Goal: Information Seeking & Learning: Check status

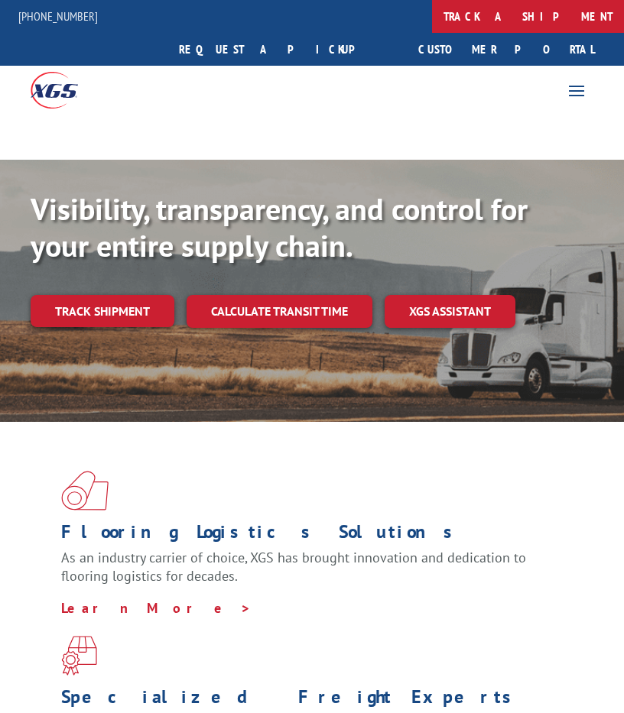
click at [432, 15] on link "track a shipment" at bounding box center [528, 16] width 192 height 33
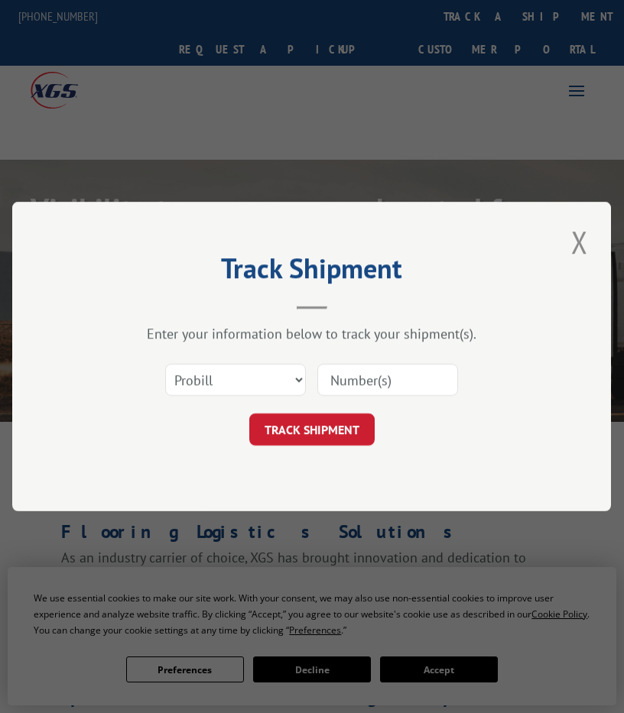
click at [350, 377] on input at bounding box center [387, 380] width 141 height 32
paste input "17108767"
type input "17108767"
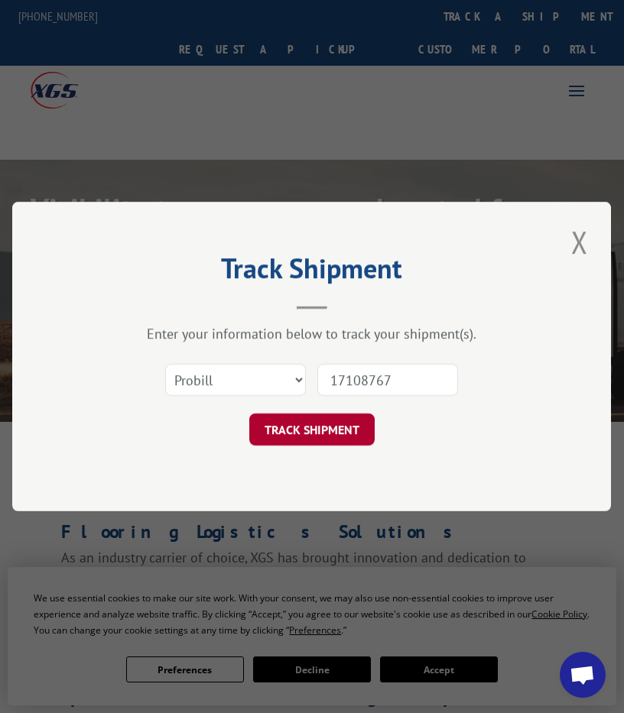
click at [330, 430] on button "TRACK SHIPMENT" at bounding box center [311, 429] width 125 height 32
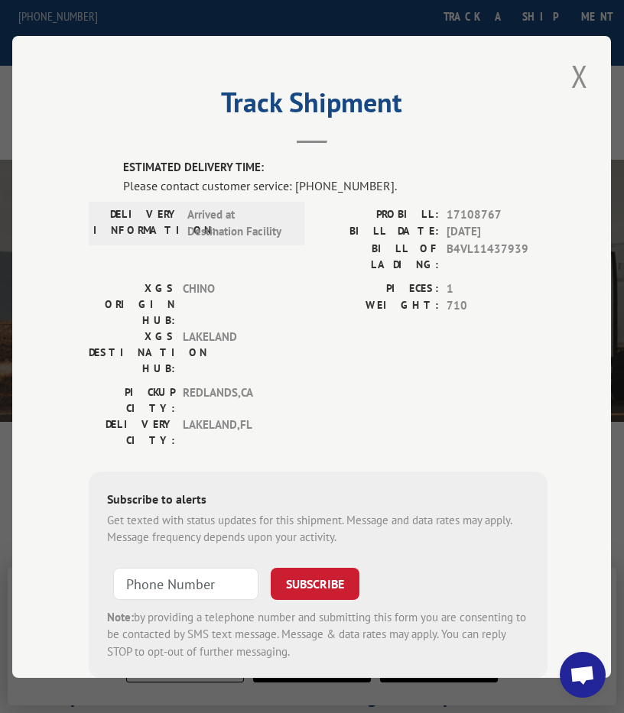
click at [597, 60] on div "Track Shipment ESTIMATED DELIVERY TIME: Please contact customer service: [PHONE…" at bounding box center [311, 357] width 598 height 642
click at [578, 65] on button "Close modal" at bounding box center [579, 76] width 26 height 42
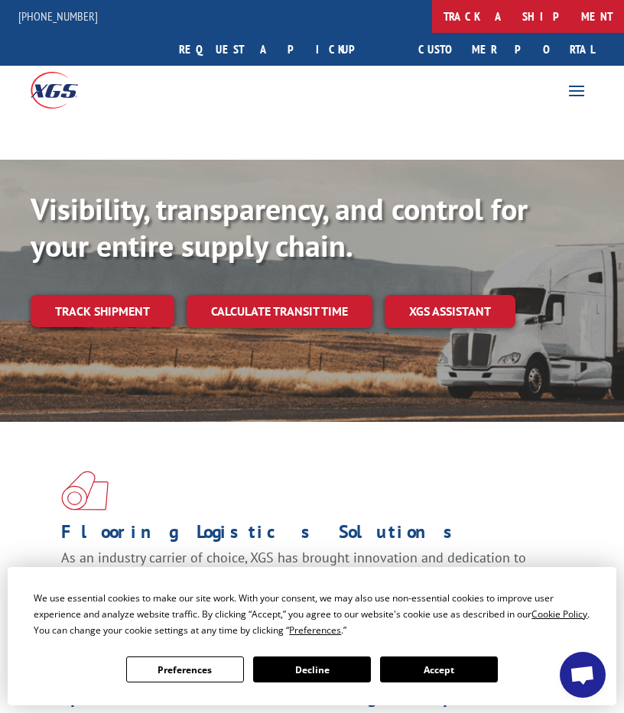
click at [432, 12] on link "track a shipment" at bounding box center [528, 16] width 192 height 33
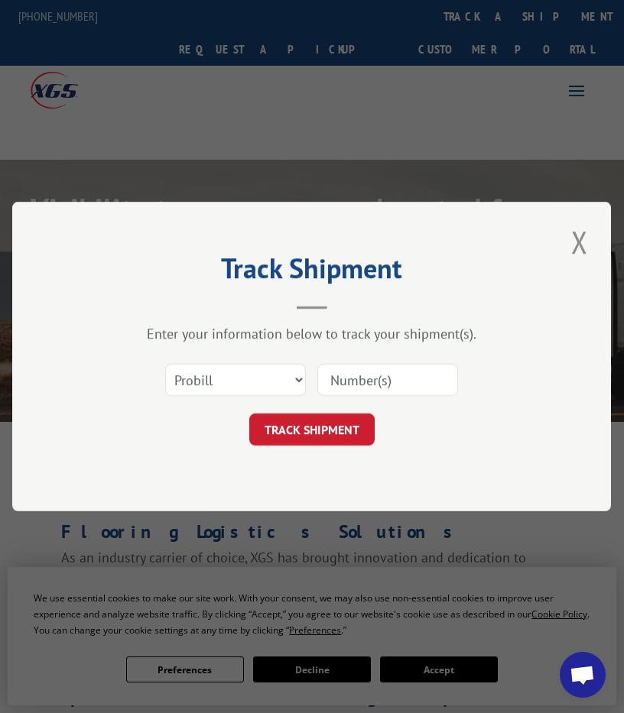
click at [382, 389] on input at bounding box center [387, 380] width 141 height 32
paste input "17386554"
type input "17386554"
click at [329, 426] on button "TRACK SHIPMENT" at bounding box center [311, 429] width 125 height 32
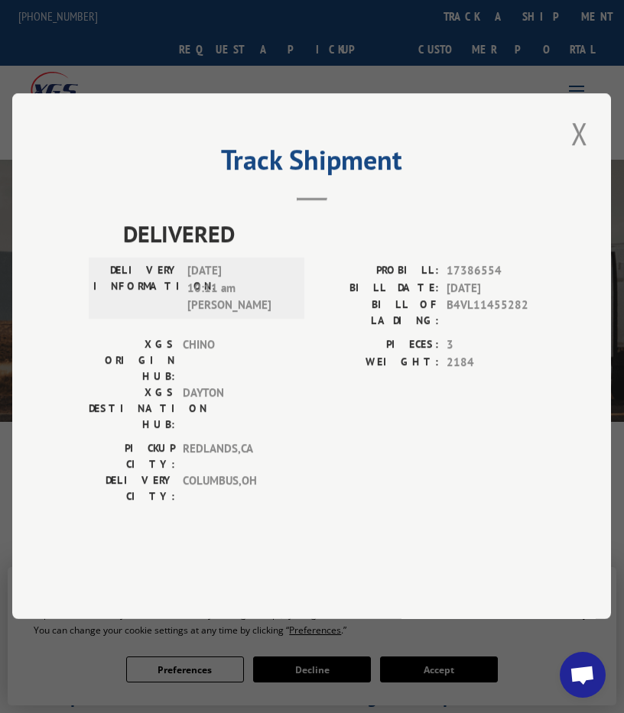
click at [277, 77] on div "Track Shipment DELIVERED DELIVERY INFORMATION: [DATE] 10:11 am [PERSON_NAME]: 1…" at bounding box center [312, 356] width 624 height 713
click at [330, 18] on div "Track Shipment DELIVERED DELIVERY INFORMATION: [DATE] 10:11 am [PERSON_NAME]: 1…" at bounding box center [312, 356] width 624 height 713
click at [589, 154] on button "Close modal" at bounding box center [579, 133] width 26 height 42
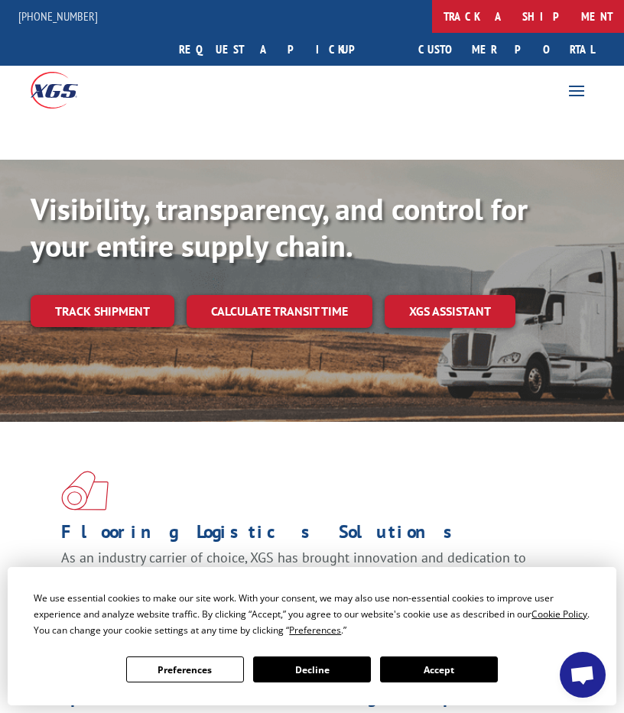
click at [432, 11] on link "track a shipment" at bounding box center [528, 16] width 192 height 33
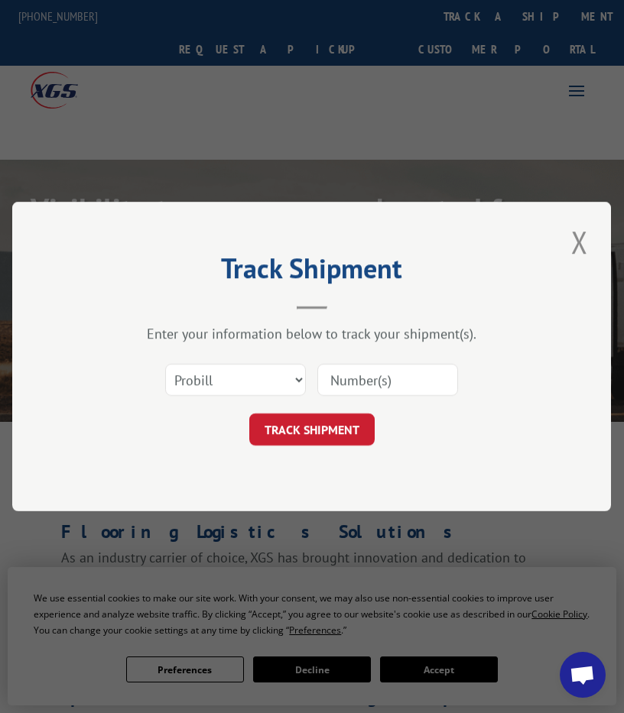
click at [400, 362] on div at bounding box center [387, 379] width 141 height 35
click at [400, 371] on input at bounding box center [387, 380] width 141 height 32
paste input "17386585"
type input "17386585"
click at [352, 411] on form "Select category... Probill BOL PO 17386585 TRACK SHIPMENT" at bounding box center [311, 400] width 445 height 91
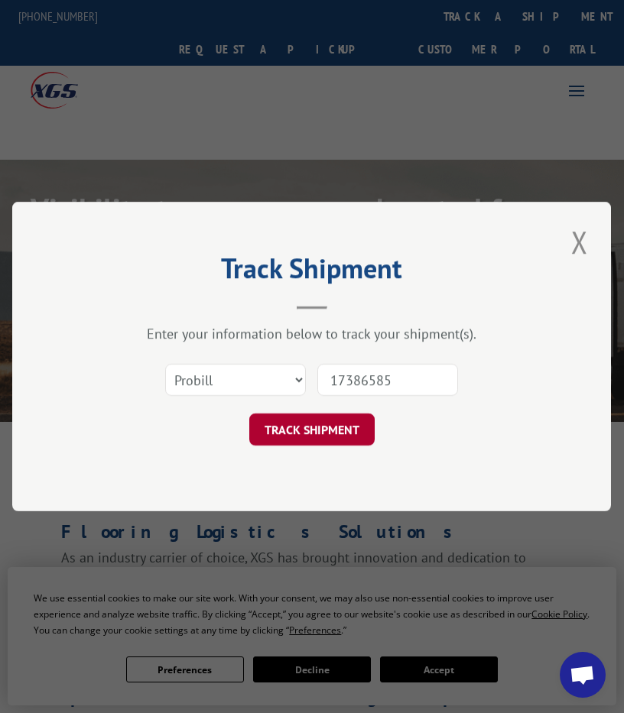
click at [348, 430] on button "TRACK SHIPMENT" at bounding box center [311, 429] width 125 height 32
